Goal: Task Accomplishment & Management: Manage account settings

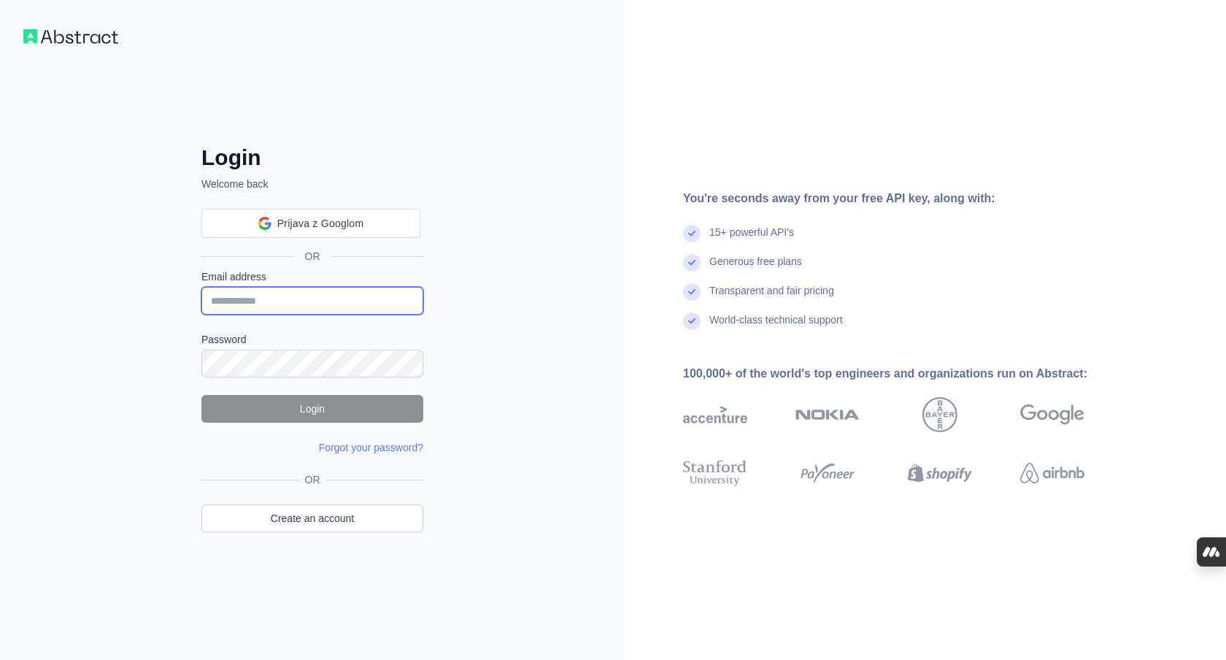
type input "**********"
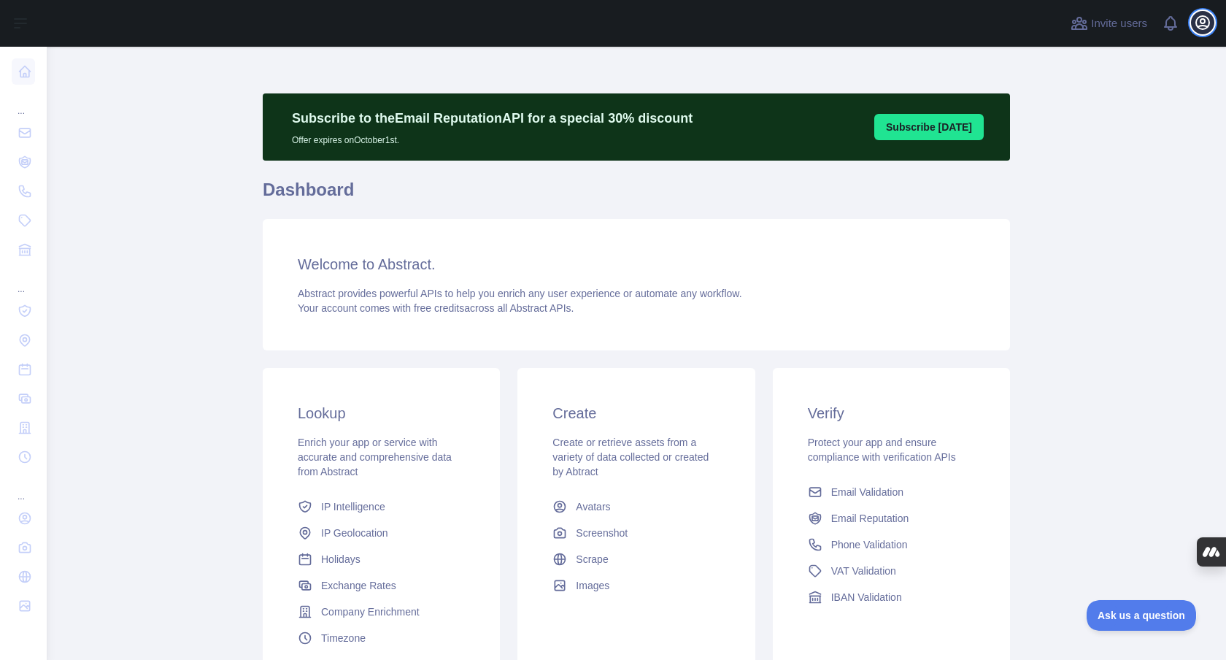
click at [1205, 26] on icon "button" at bounding box center [1202, 22] width 13 height 13
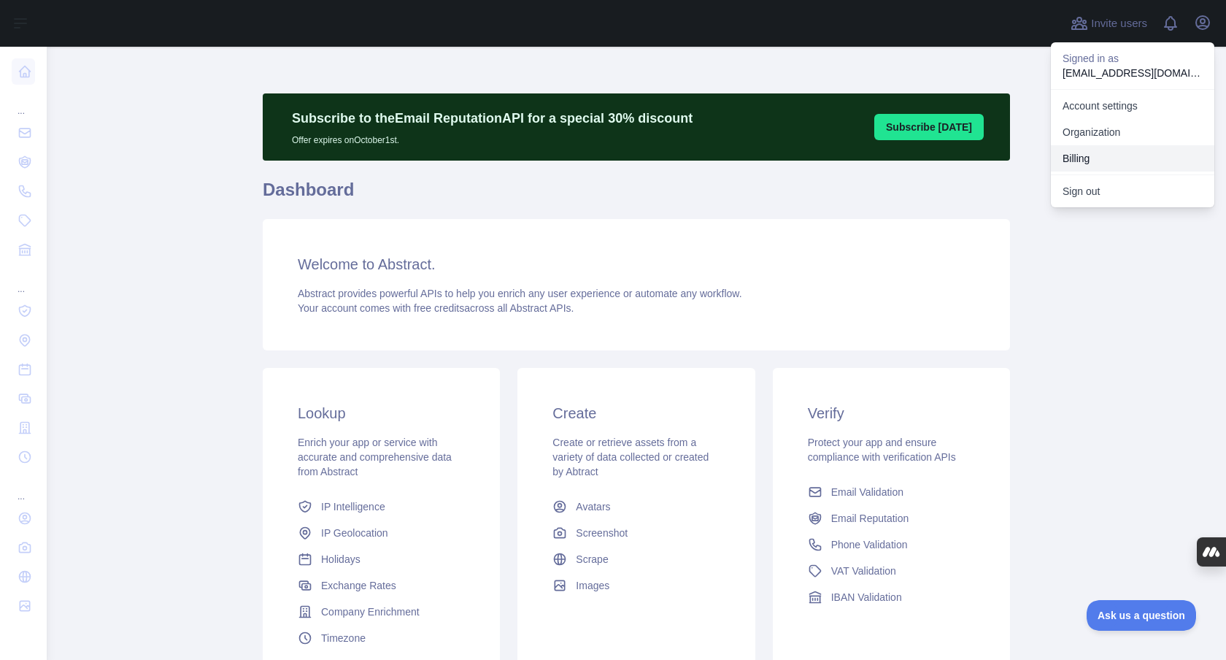
click at [1089, 158] on button "Billing" at bounding box center [1132, 158] width 163 height 26
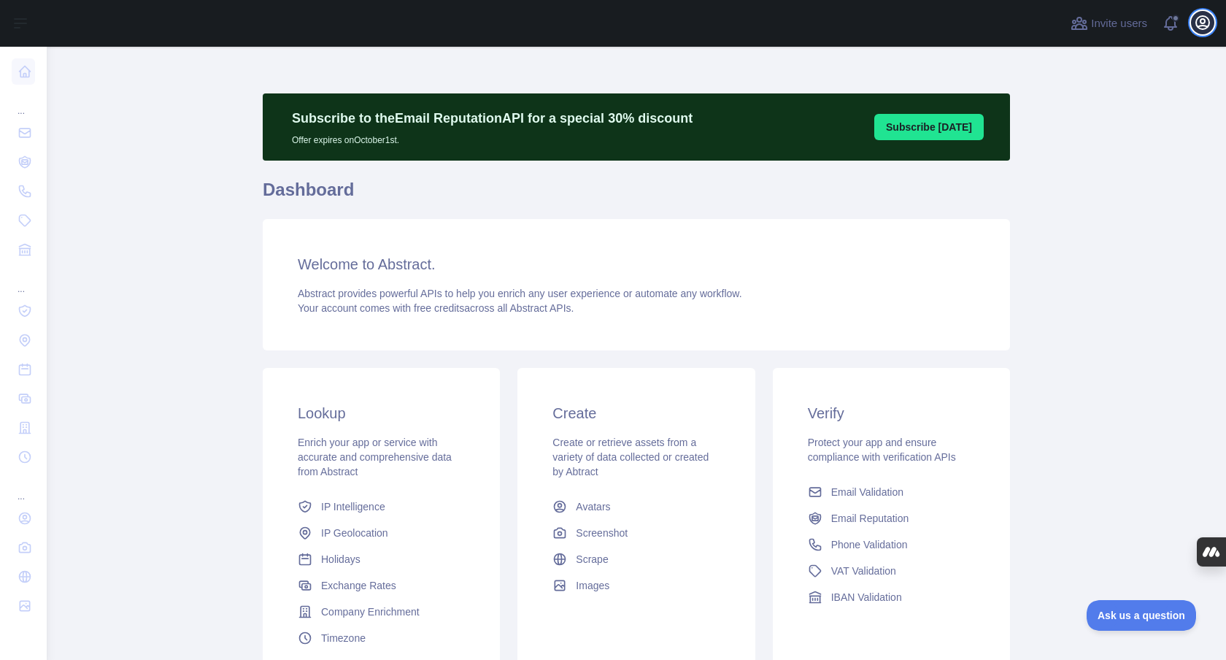
click at [1198, 26] on icon "button" at bounding box center [1202, 22] width 13 height 13
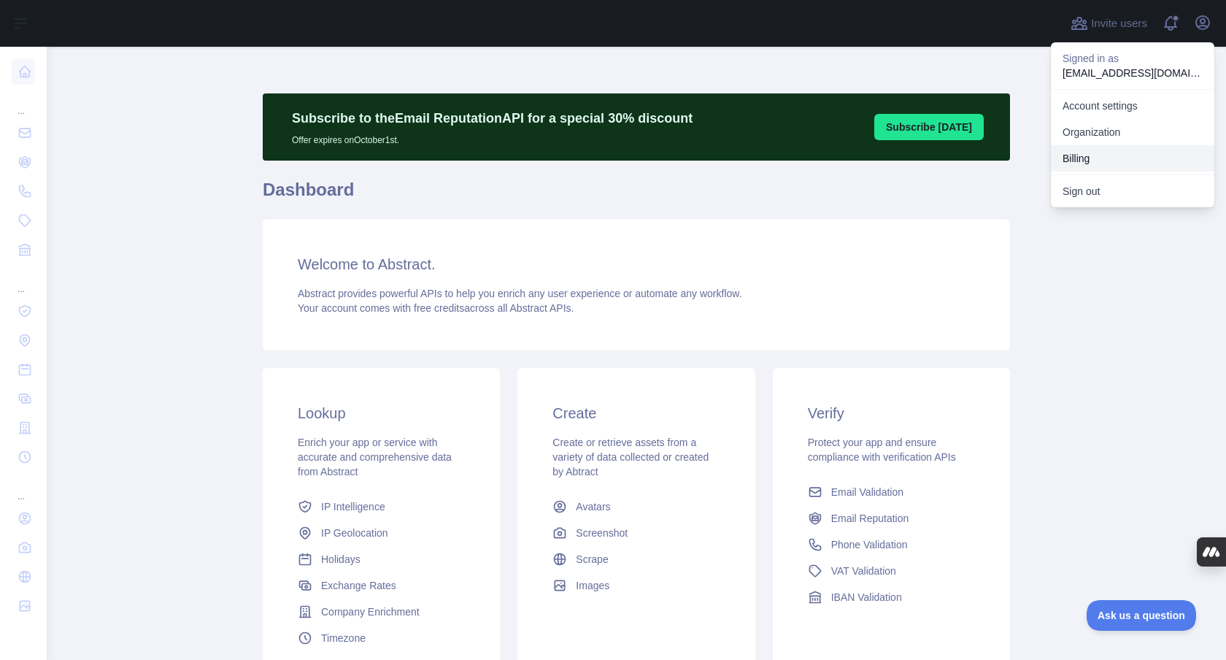
click at [1074, 163] on button "Billing" at bounding box center [1132, 158] width 163 height 26
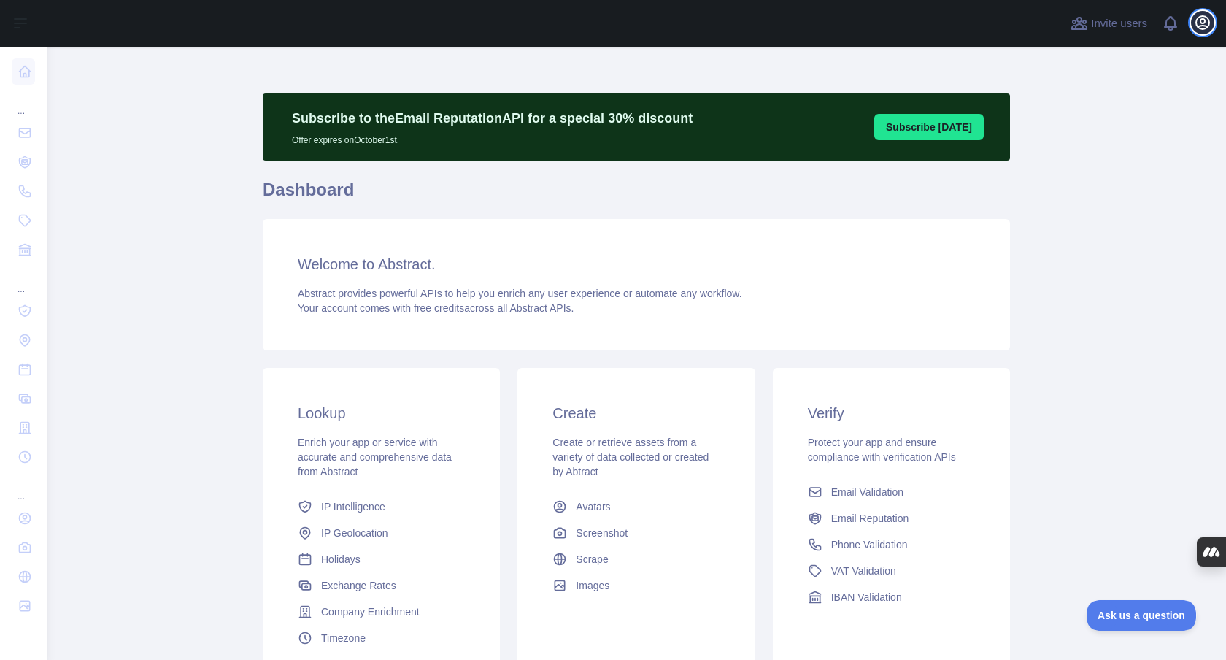
click at [1203, 28] on icon "button" at bounding box center [1202, 22] width 13 height 13
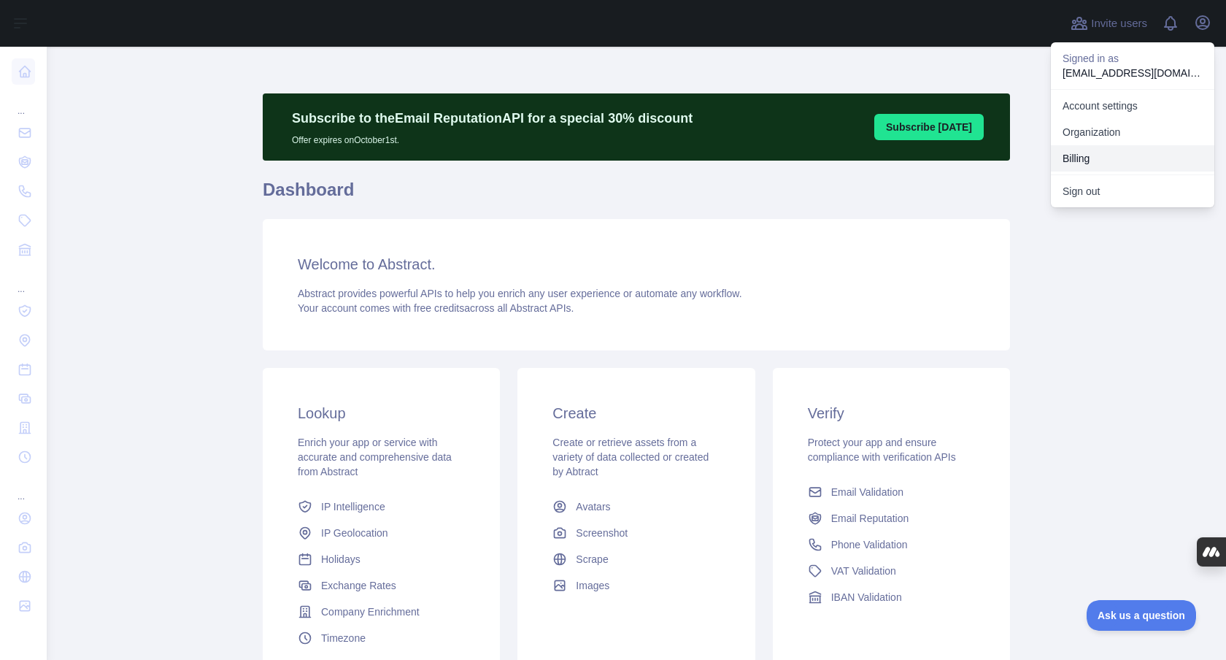
click at [1127, 155] on button "Billing" at bounding box center [1132, 158] width 163 height 26
